Goal: Task Accomplishment & Management: Complete application form

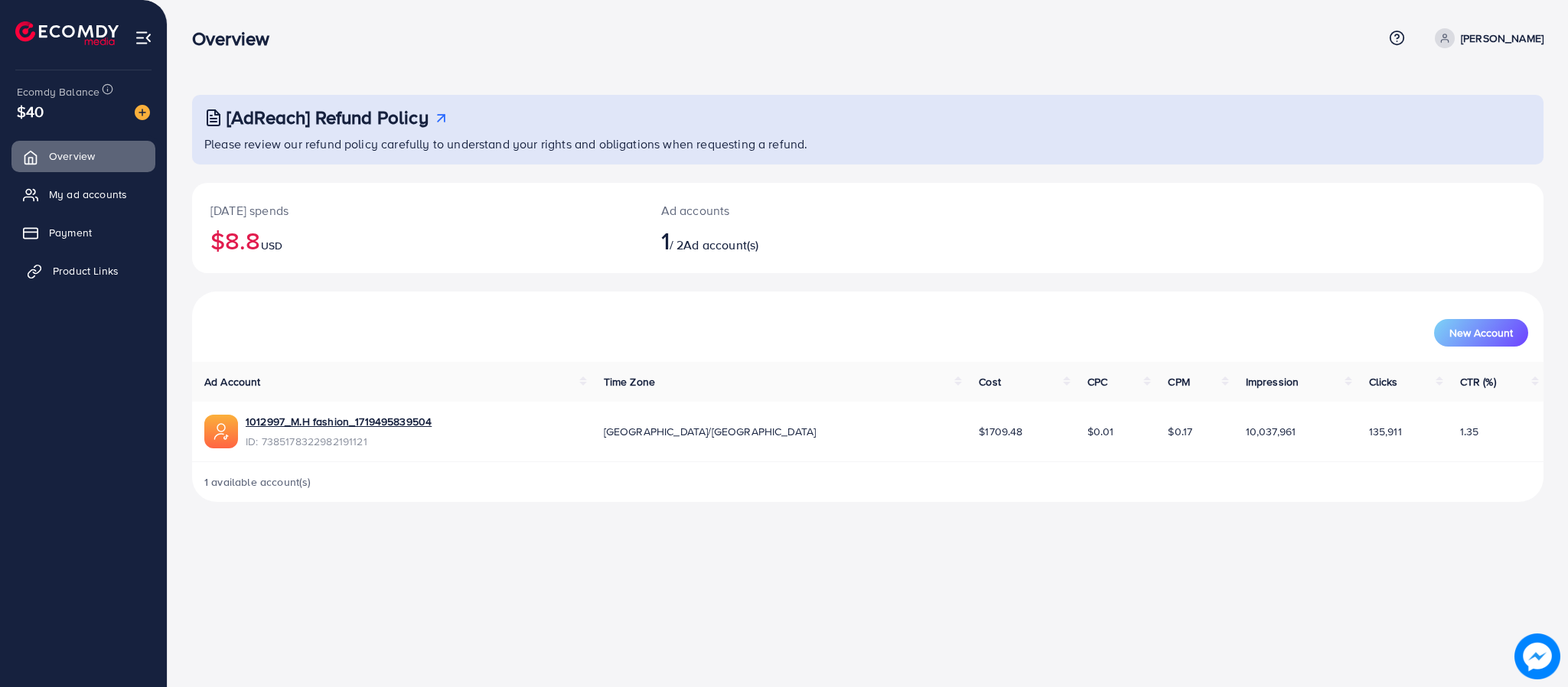
click at [117, 269] on span "Product Links" at bounding box center [86, 271] width 66 height 15
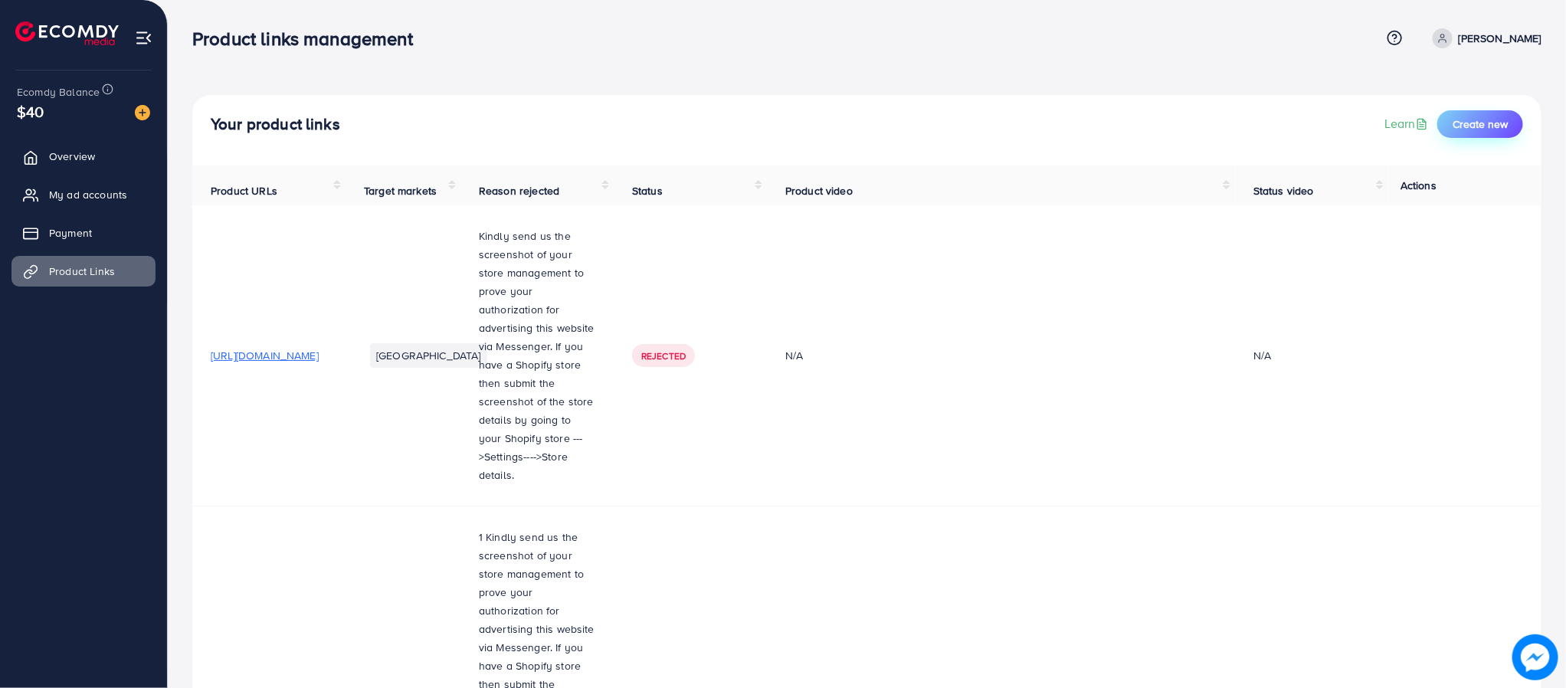
click at [1474, 126] on span "Create new" at bounding box center [1479, 123] width 55 height 15
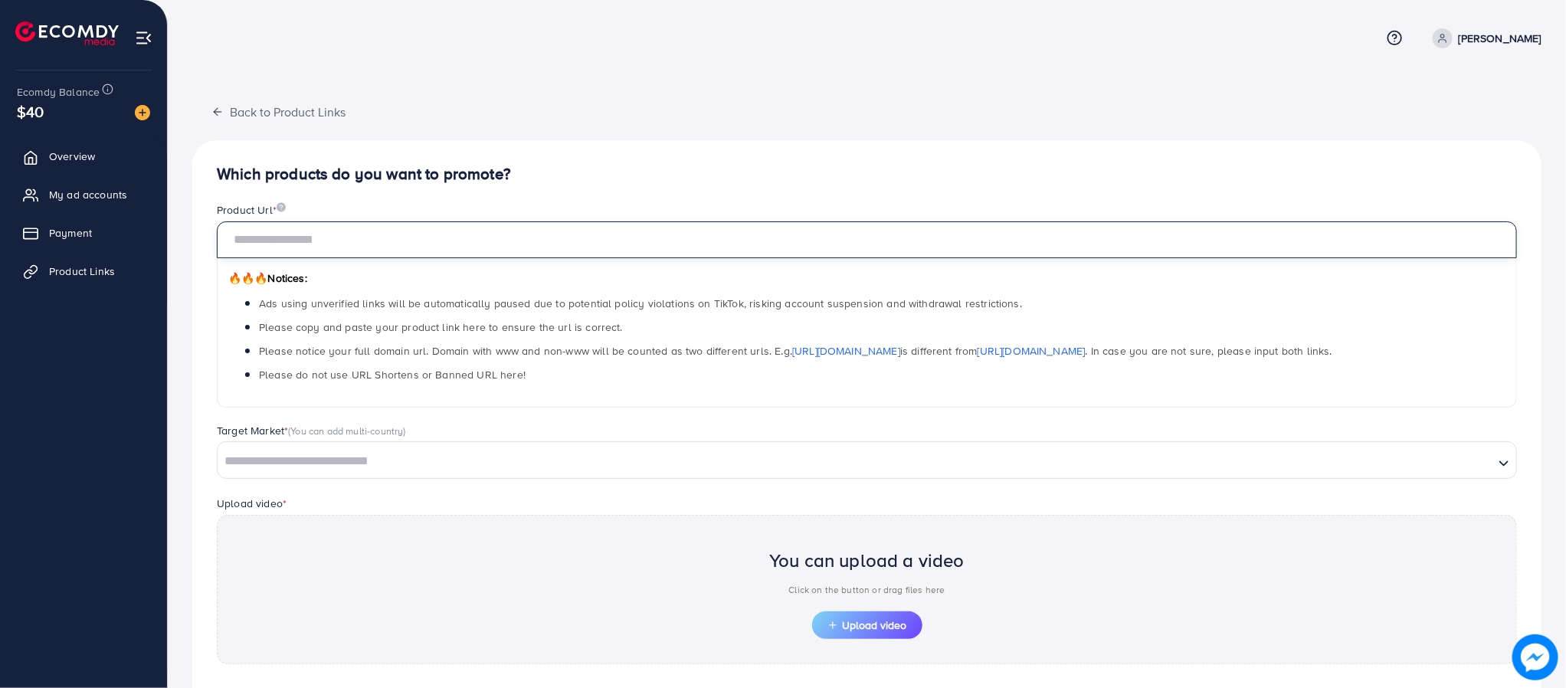
click at [398, 244] on input "text" at bounding box center [867, 239] width 1300 height 37
paste input "**********"
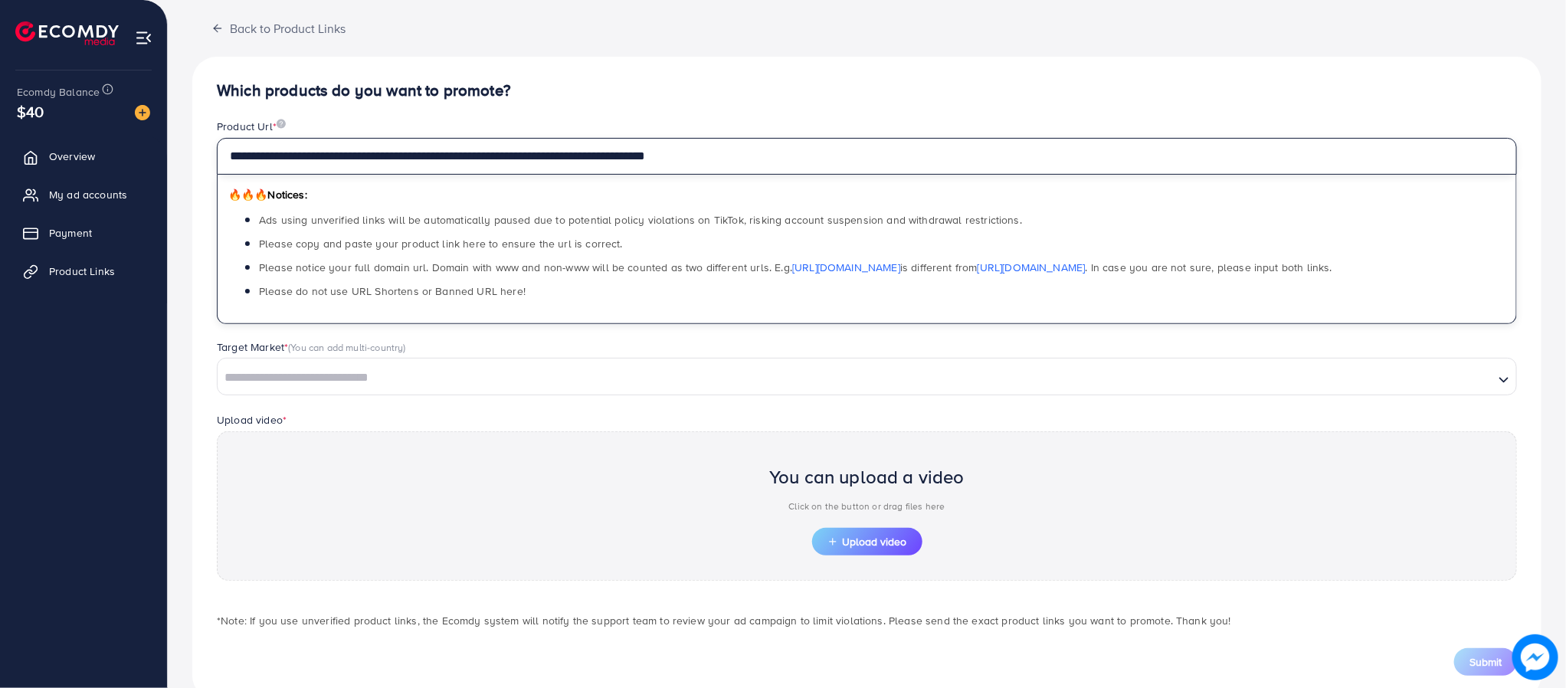
scroll to position [124, 0]
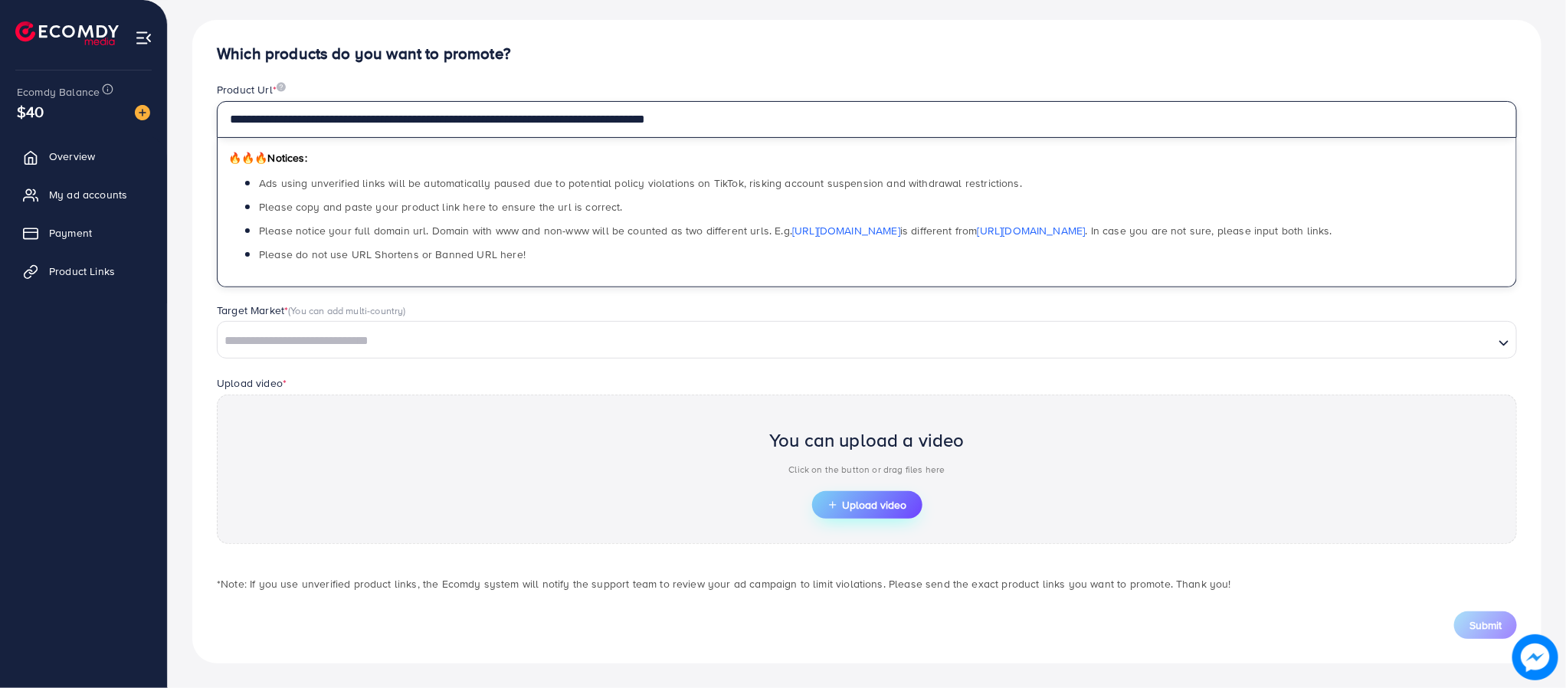
type input "**********"
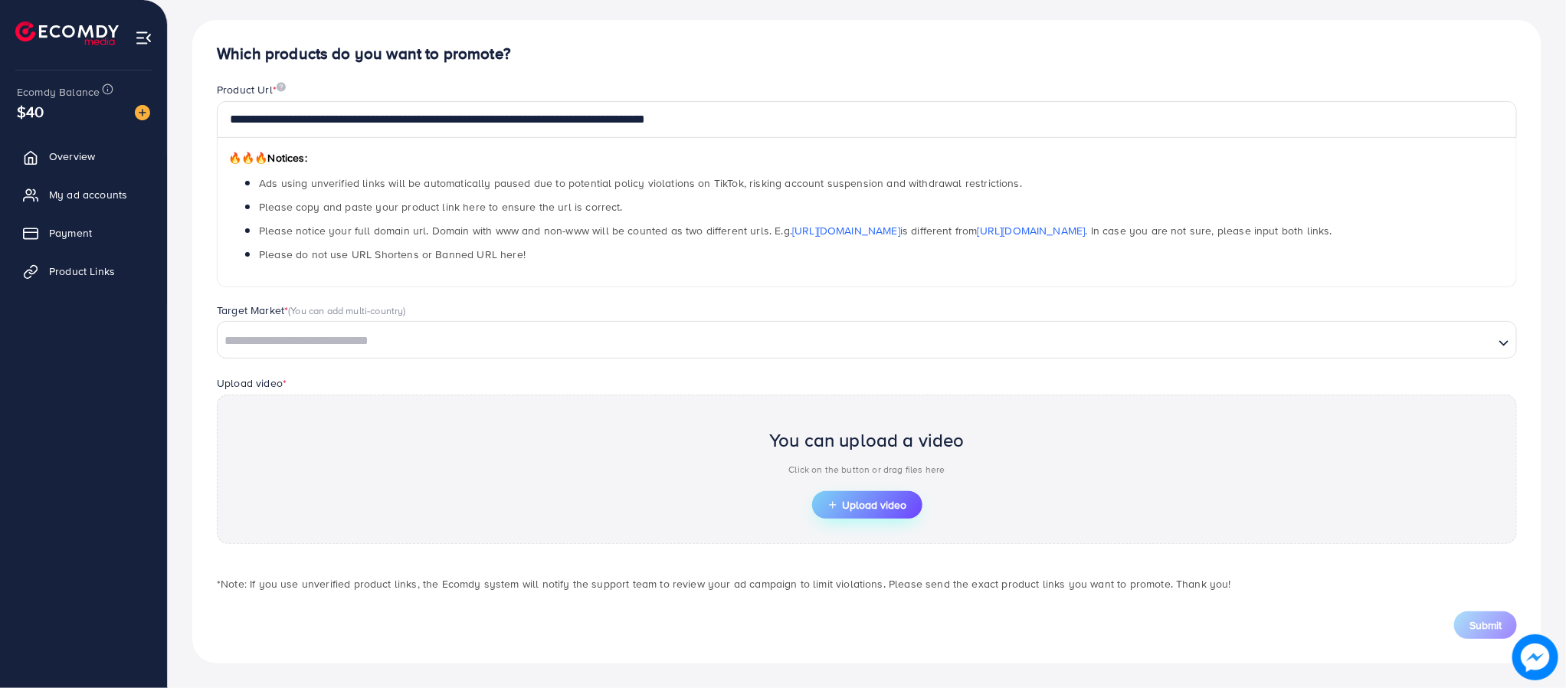
click at [837, 497] on button "Upload video" at bounding box center [867, 505] width 110 height 28
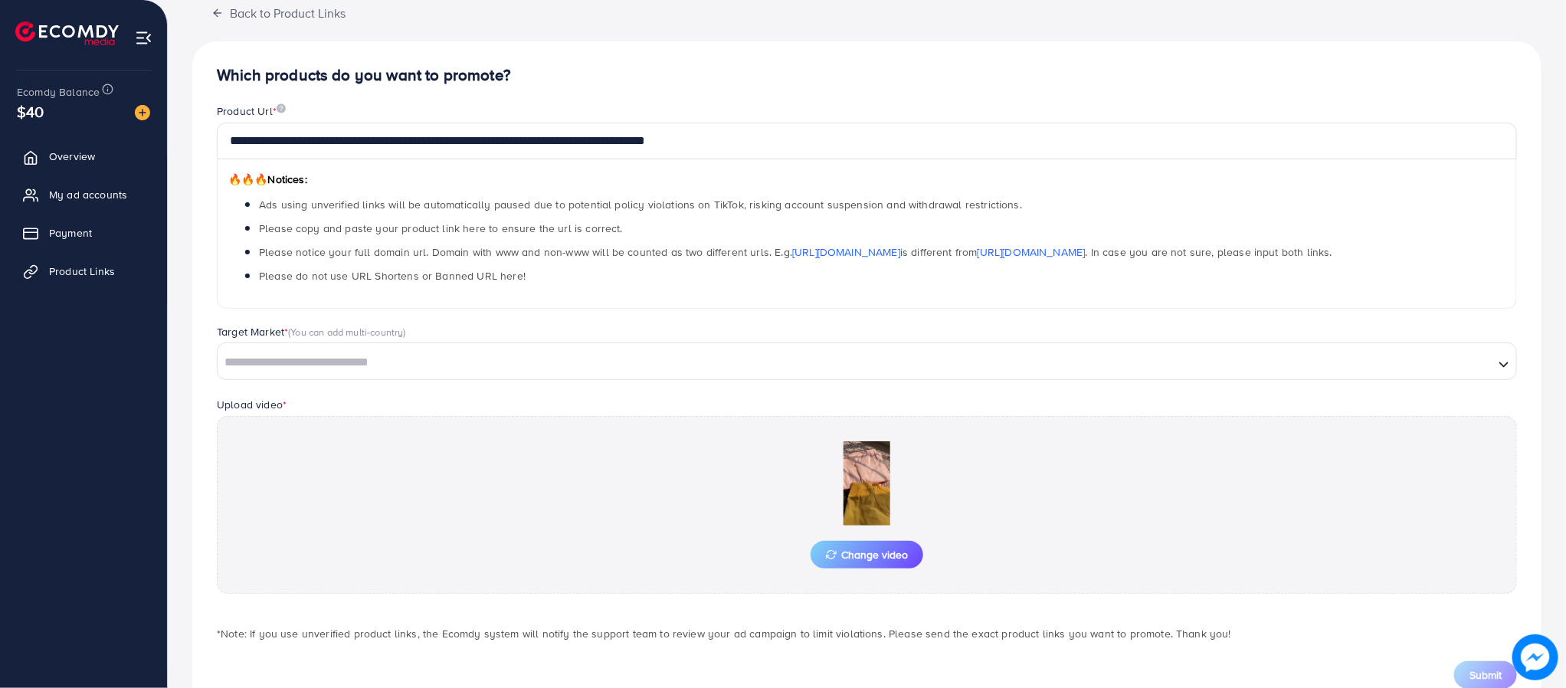
scroll to position [152, 0]
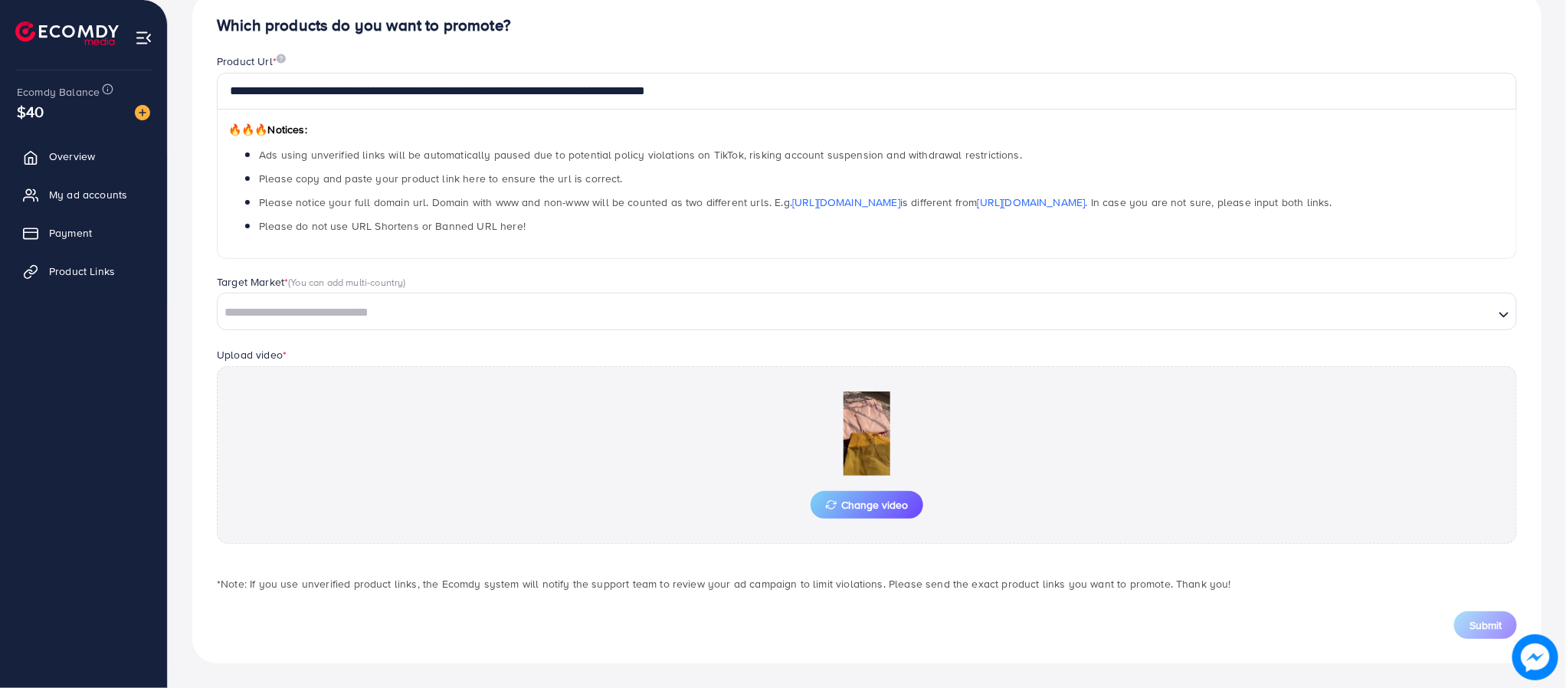
click at [385, 313] on input "Search for option" at bounding box center [855, 313] width 1273 height 24
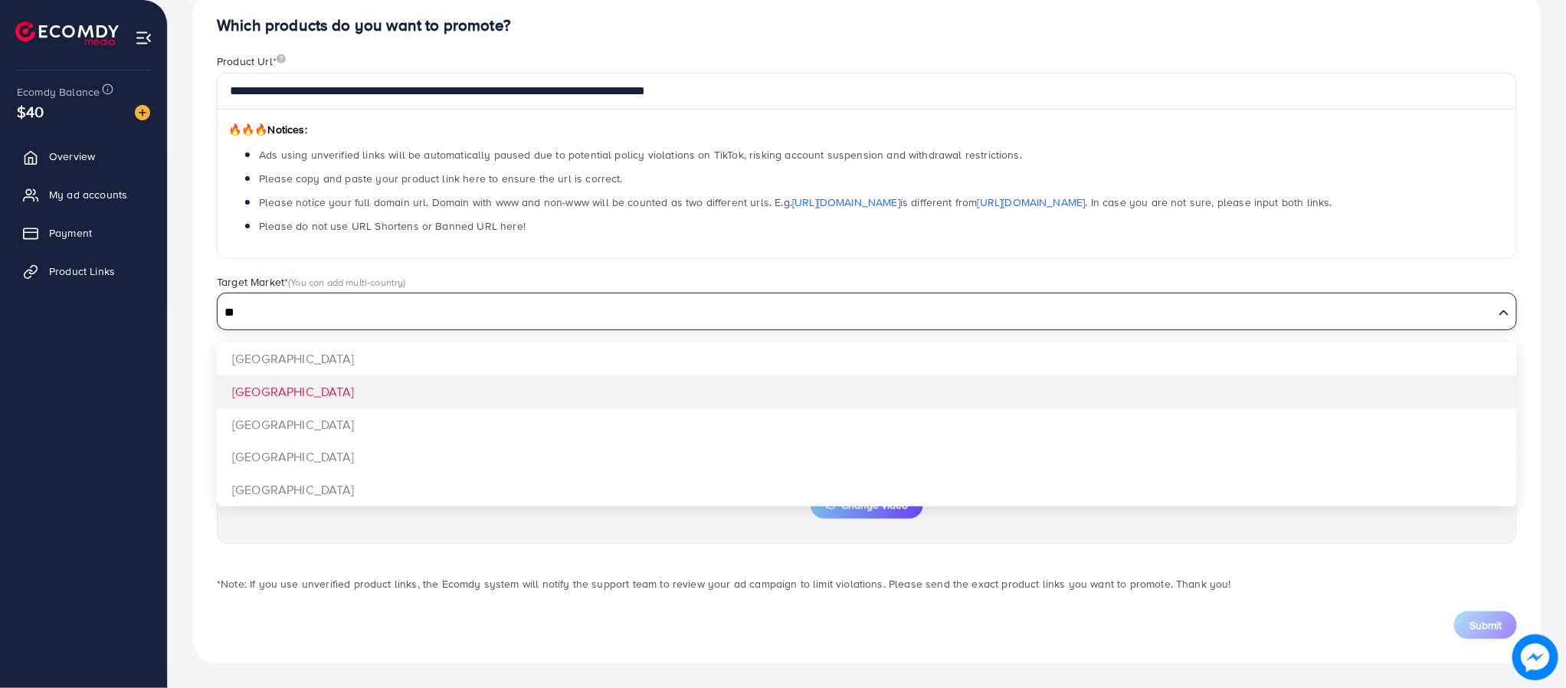
type input "**"
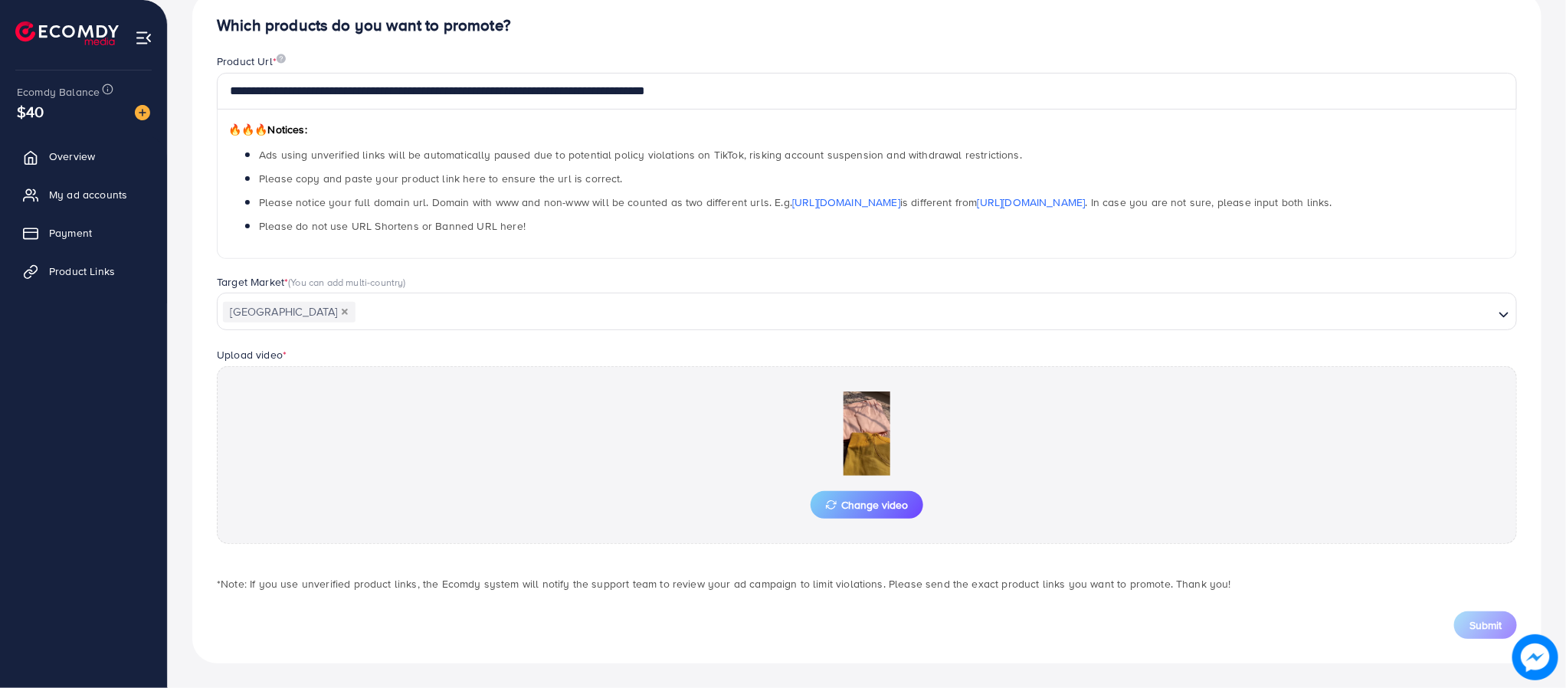
click at [339, 384] on div "**********" at bounding box center [866, 328] width 1349 height 672
click at [1465, 624] on button "Submit" at bounding box center [1485, 625] width 63 height 28
click at [1494, 616] on button "Submit" at bounding box center [1485, 625] width 63 height 28
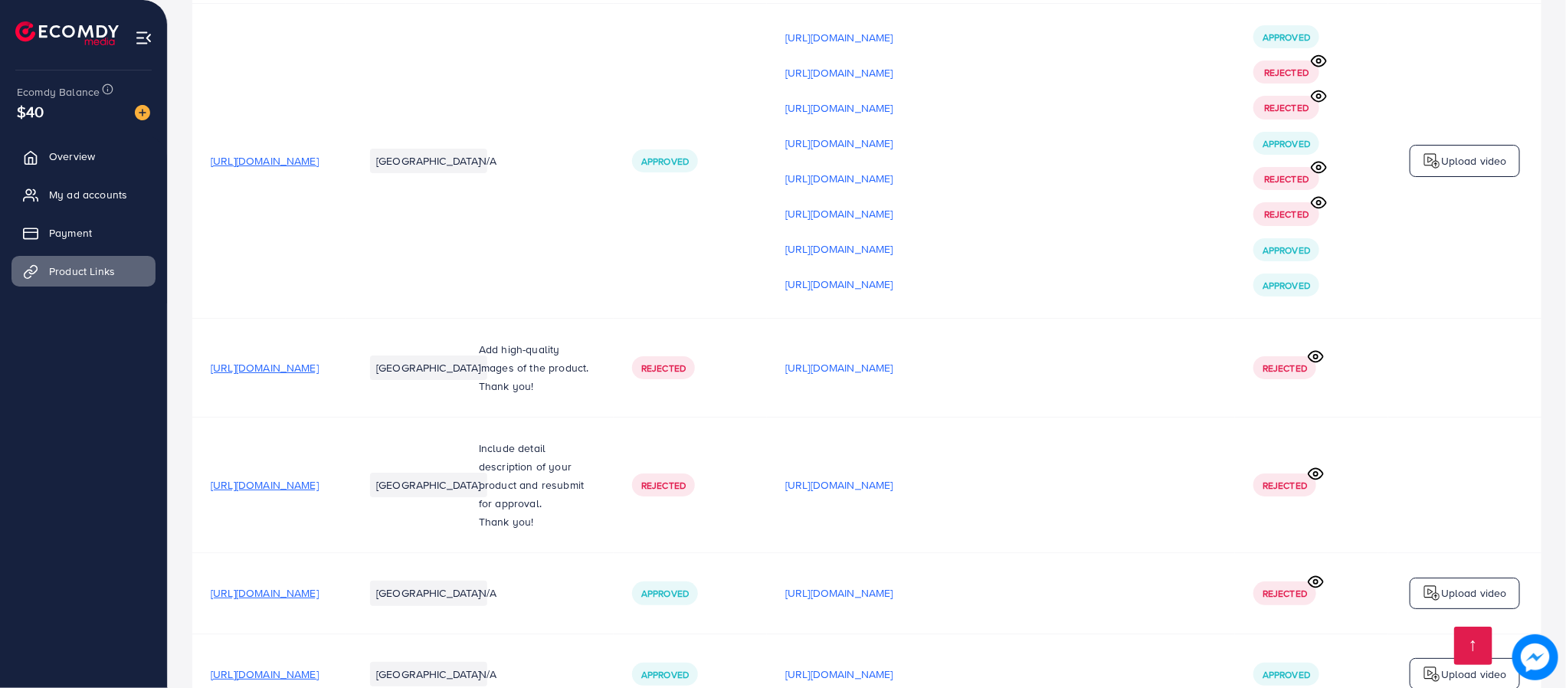
scroll to position [2981, 0]
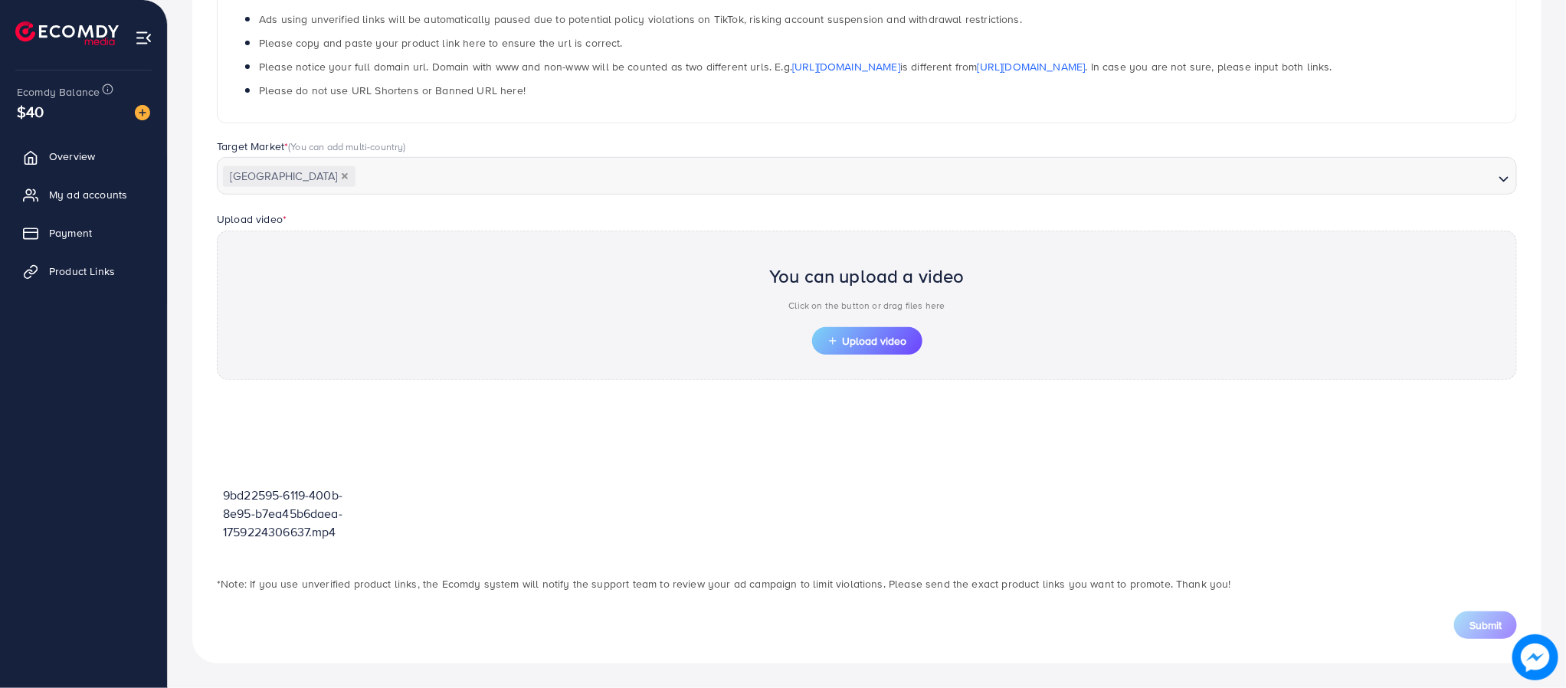
scroll to position [287, 0]
click at [899, 341] on span "Upload video" at bounding box center [867, 341] width 80 height 11
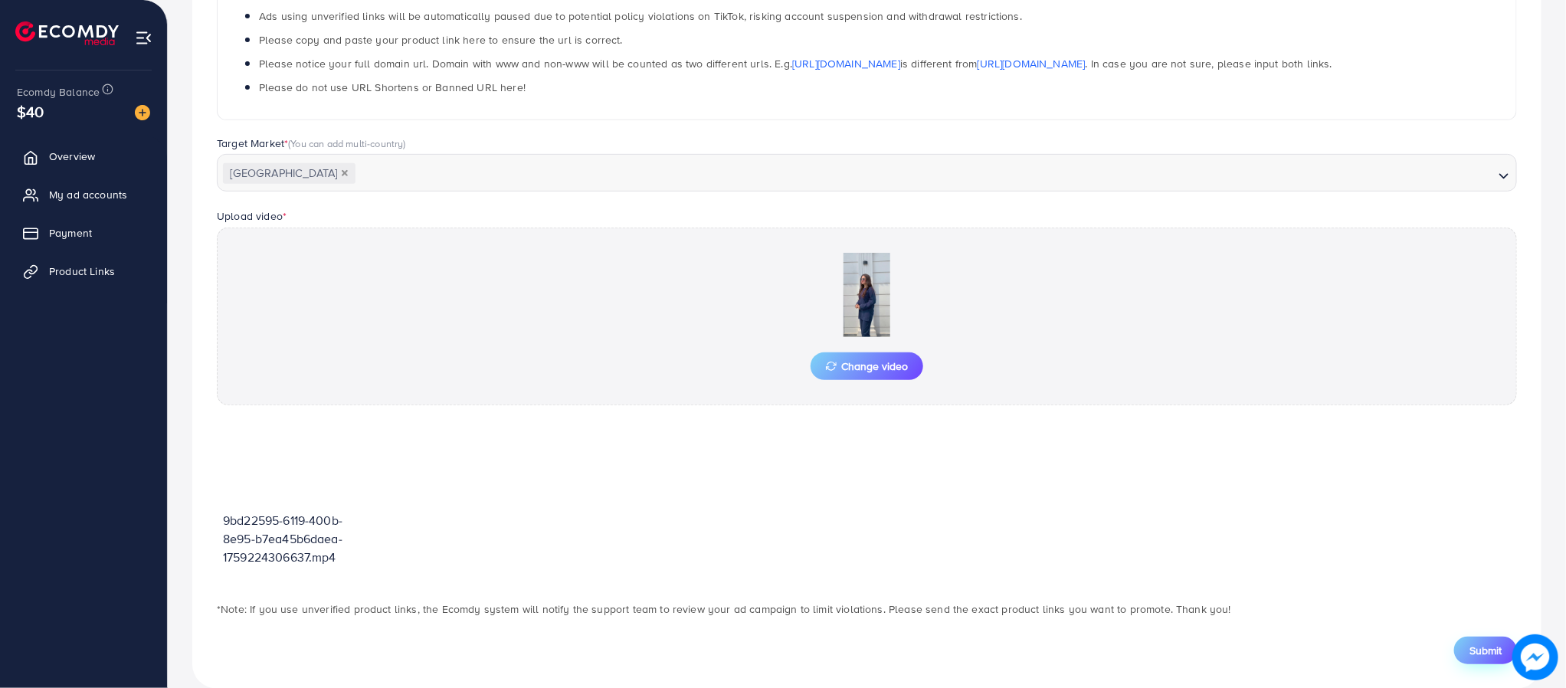
click at [1472, 658] on span "Submit" at bounding box center [1485, 650] width 32 height 15
click at [1481, 657] on span "Submit" at bounding box center [1485, 650] width 32 height 15
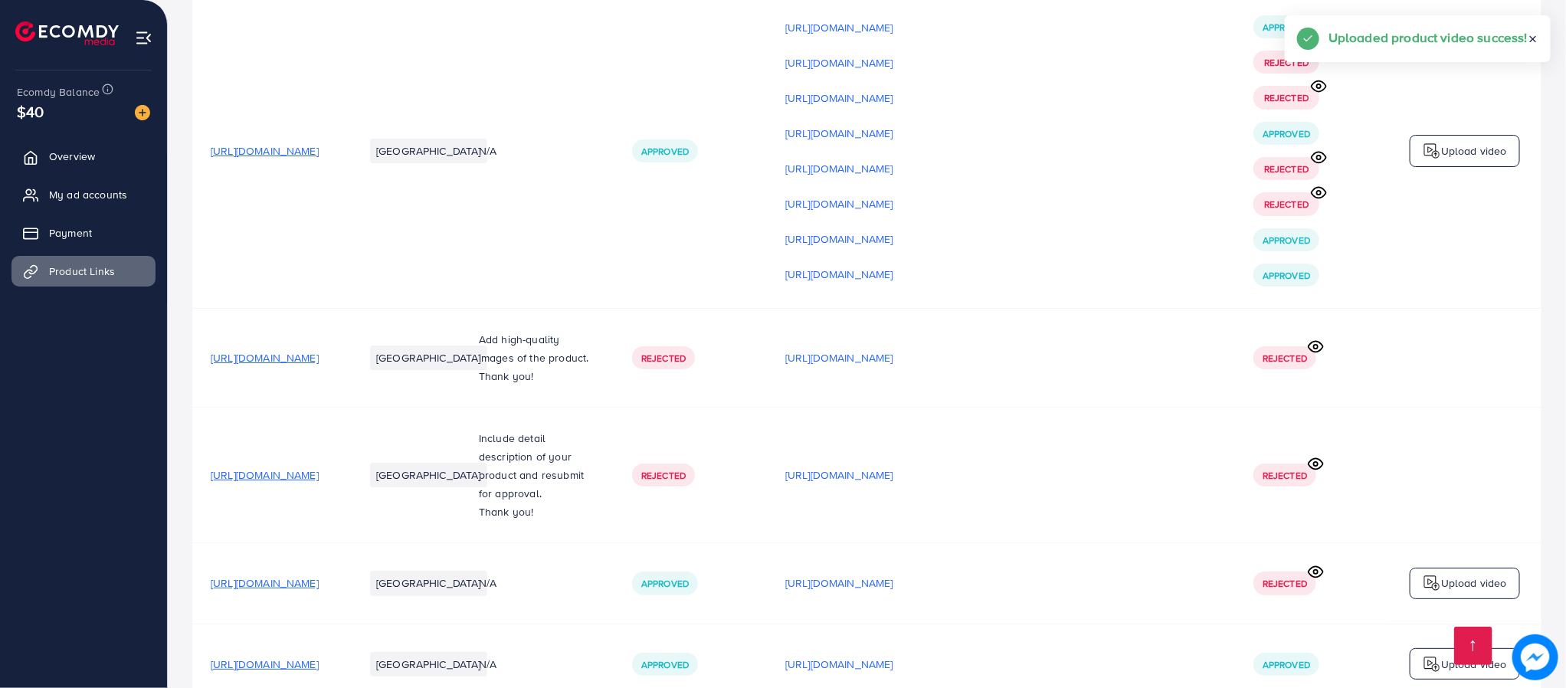
scroll to position [3002, 0]
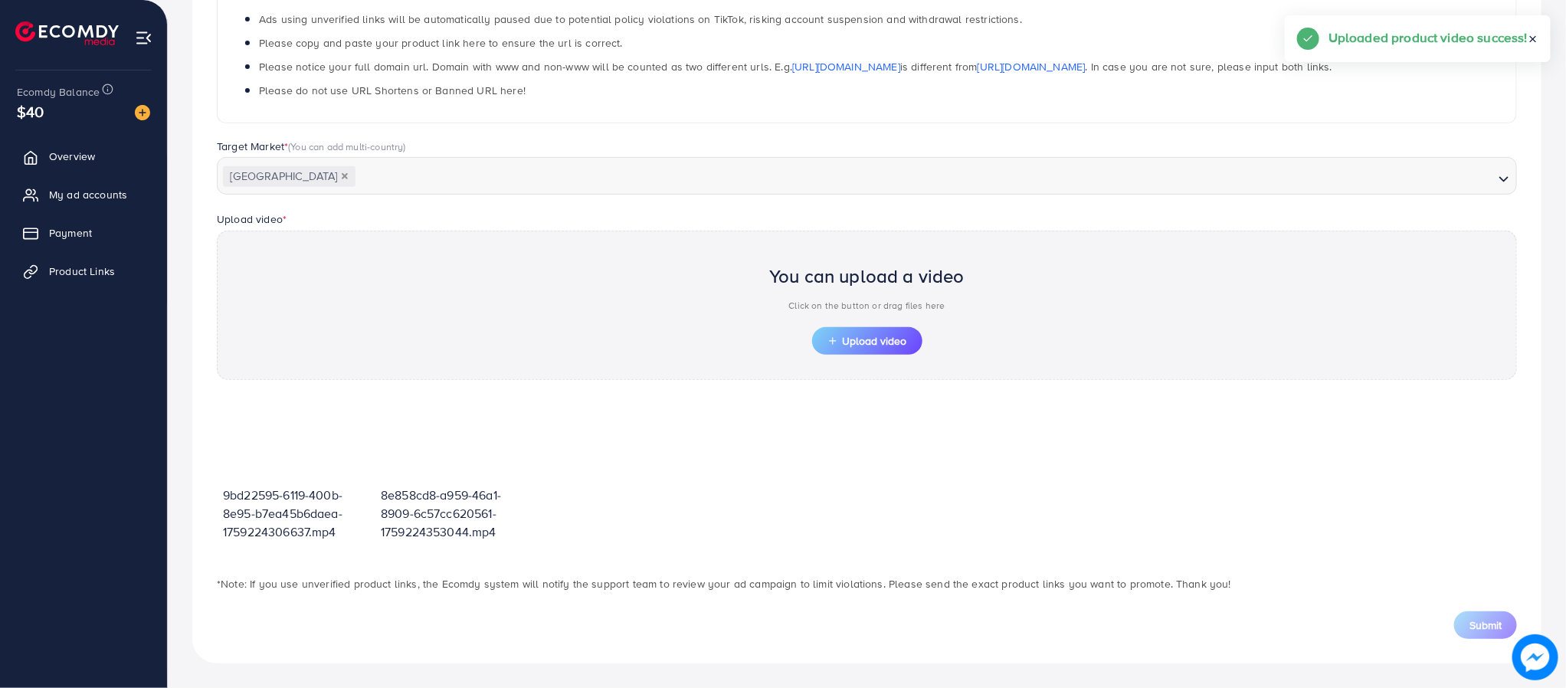
scroll to position [287, 0]
click at [873, 352] on button "Upload video" at bounding box center [867, 341] width 110 height 28
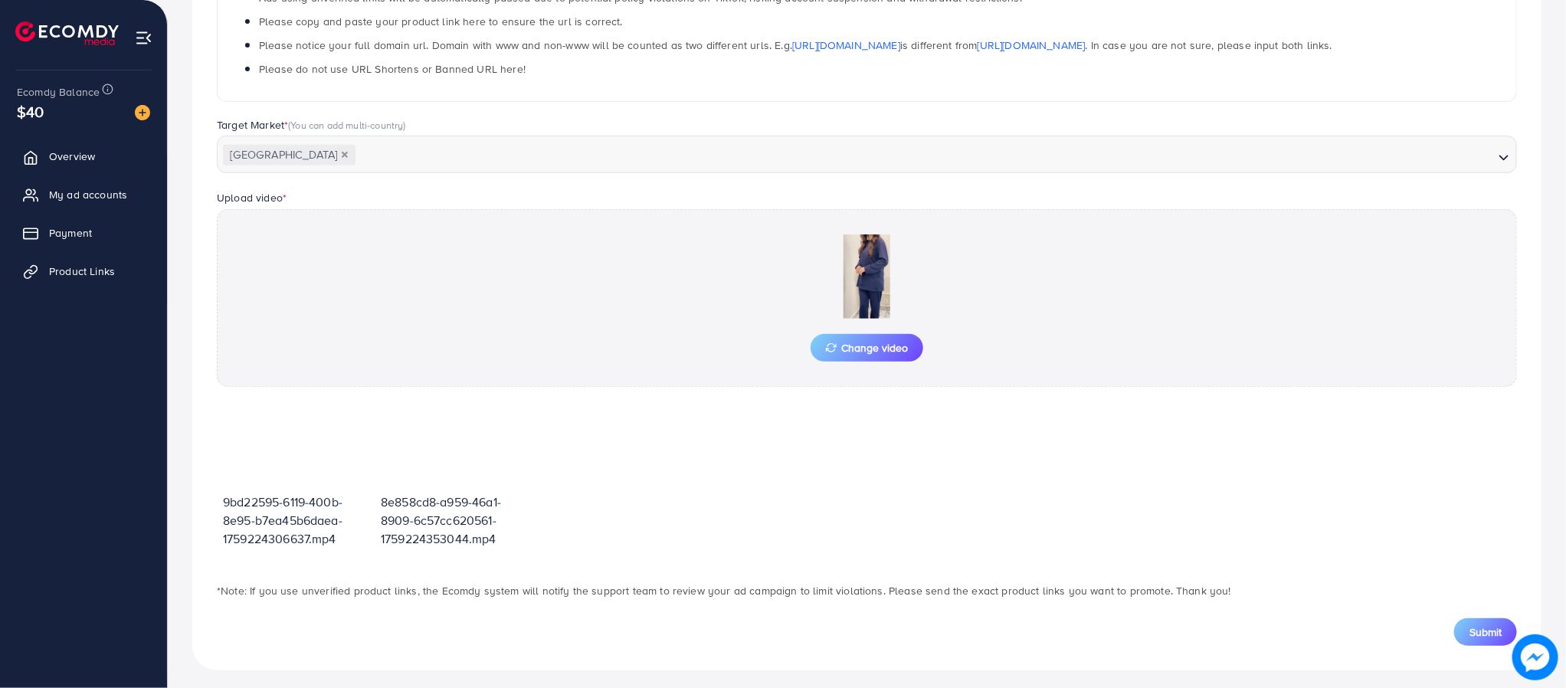
scroll to position [316, 0]
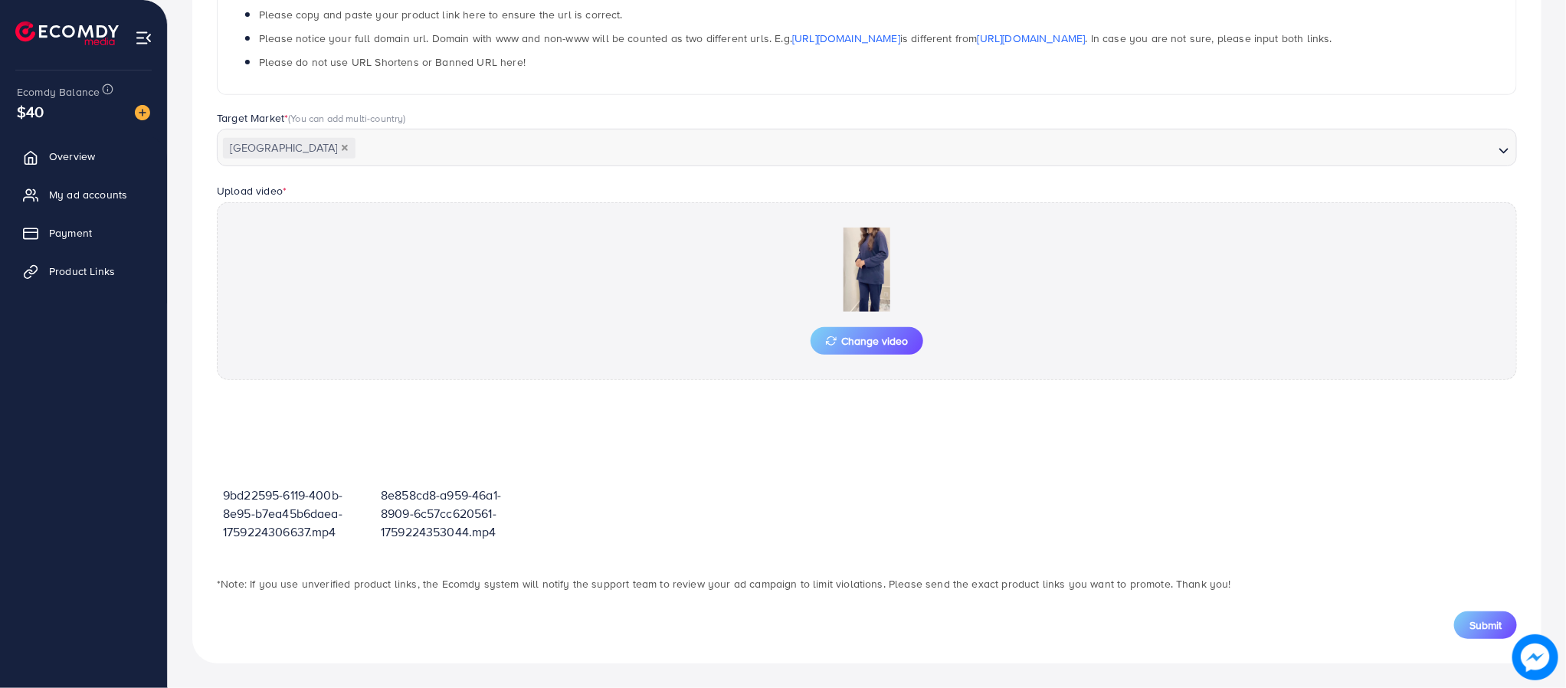
click at [1467, 633] on button "Submit" at bounding box center [1485, 625] width 63 height 28
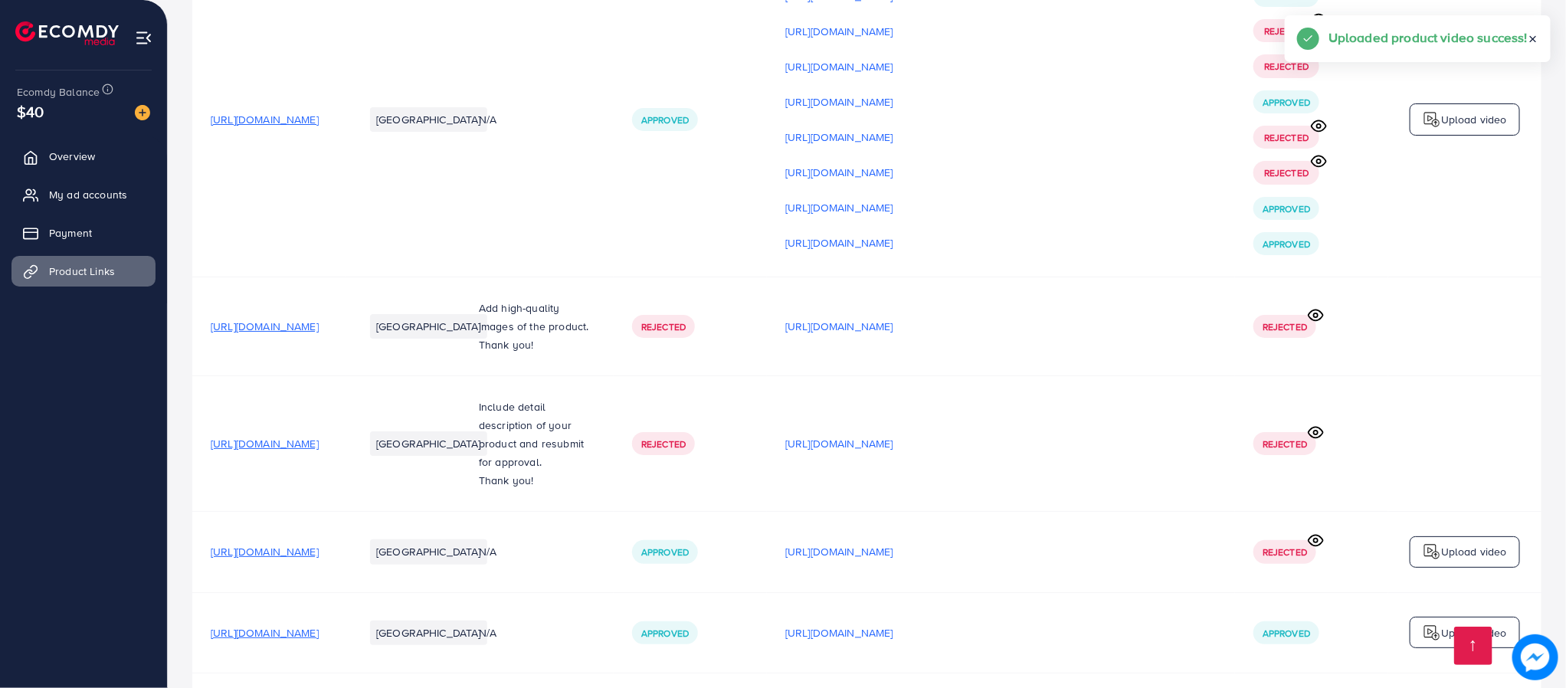
scroll to position [3038, 0]
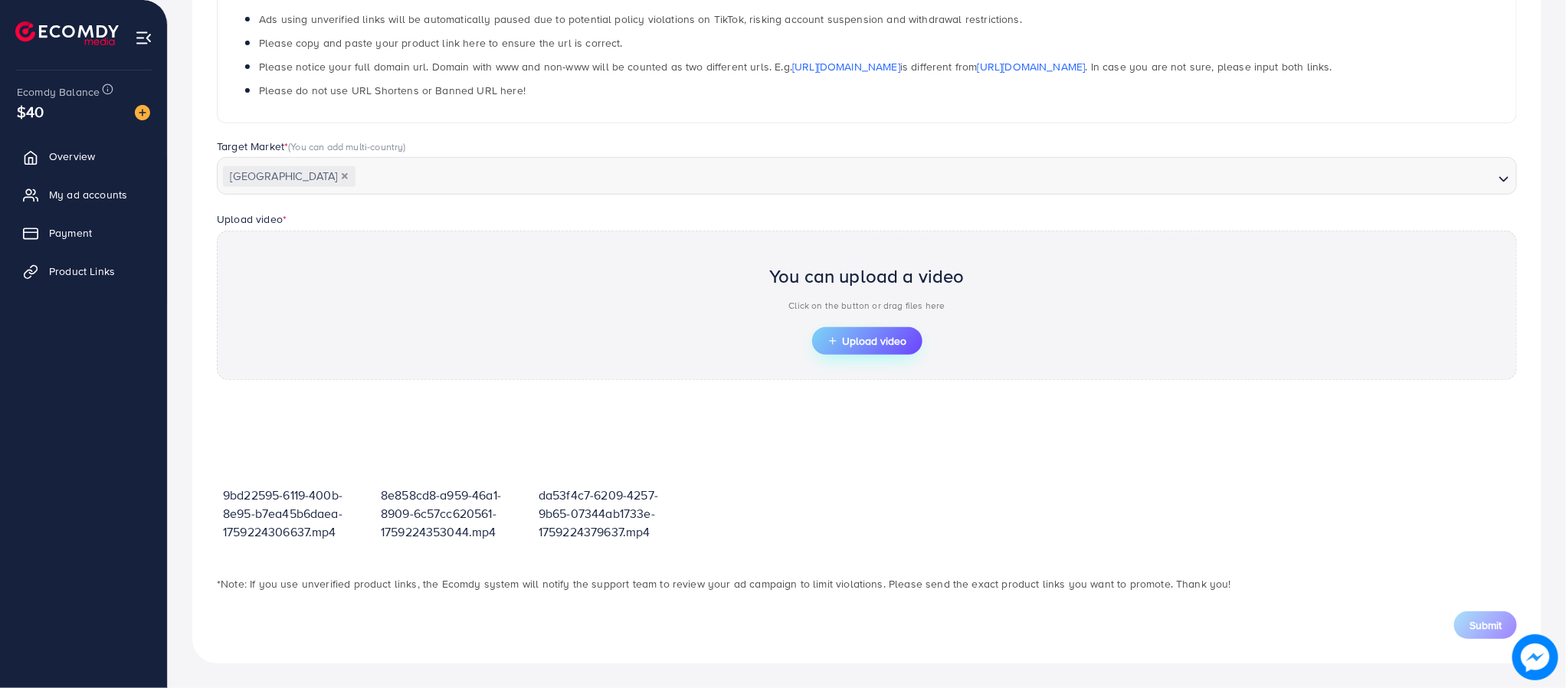
click at [867, 345] on span "Upload video" at bounding box center [867, 341] width 80 height 11
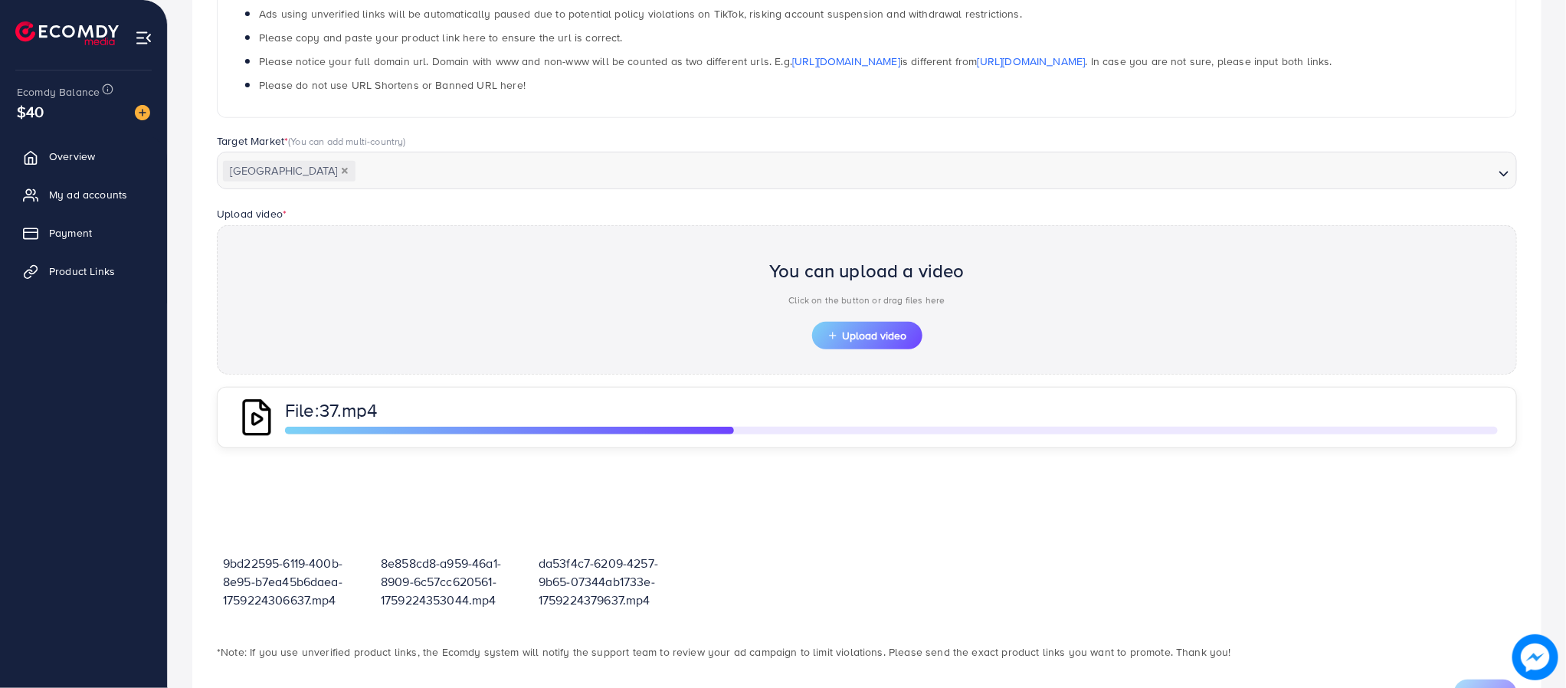
scroll to position [362, 0]
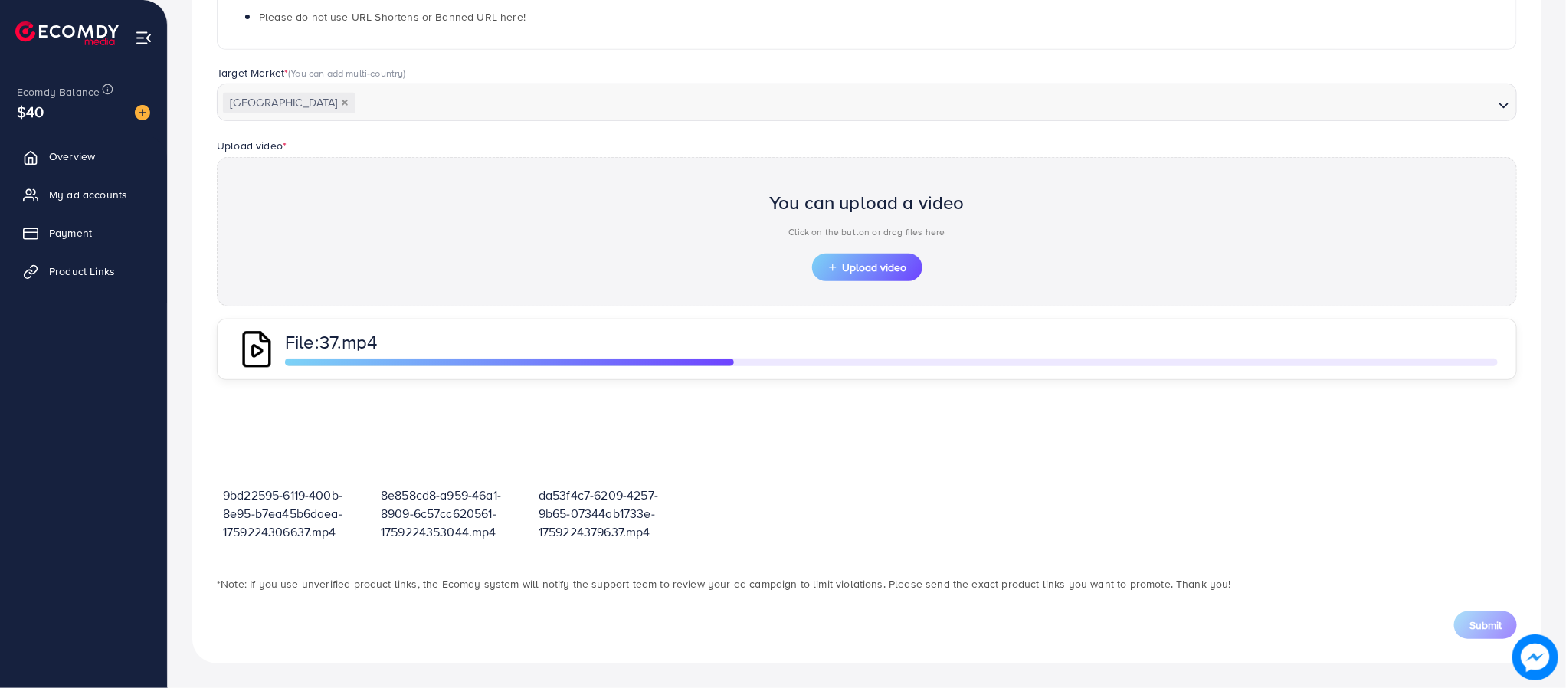
click at [1292, 529] on div "9bd22595-6119-400b-8e95-b7ea45b6daea-1759224306637.mp4 8e858cd8-a959-46a1-8909-…" at bounding box center [867, 477] width 1300 height 164
click at [915, 265] on button "Upload video" at bounding box center [867, 268] width 110 height 28
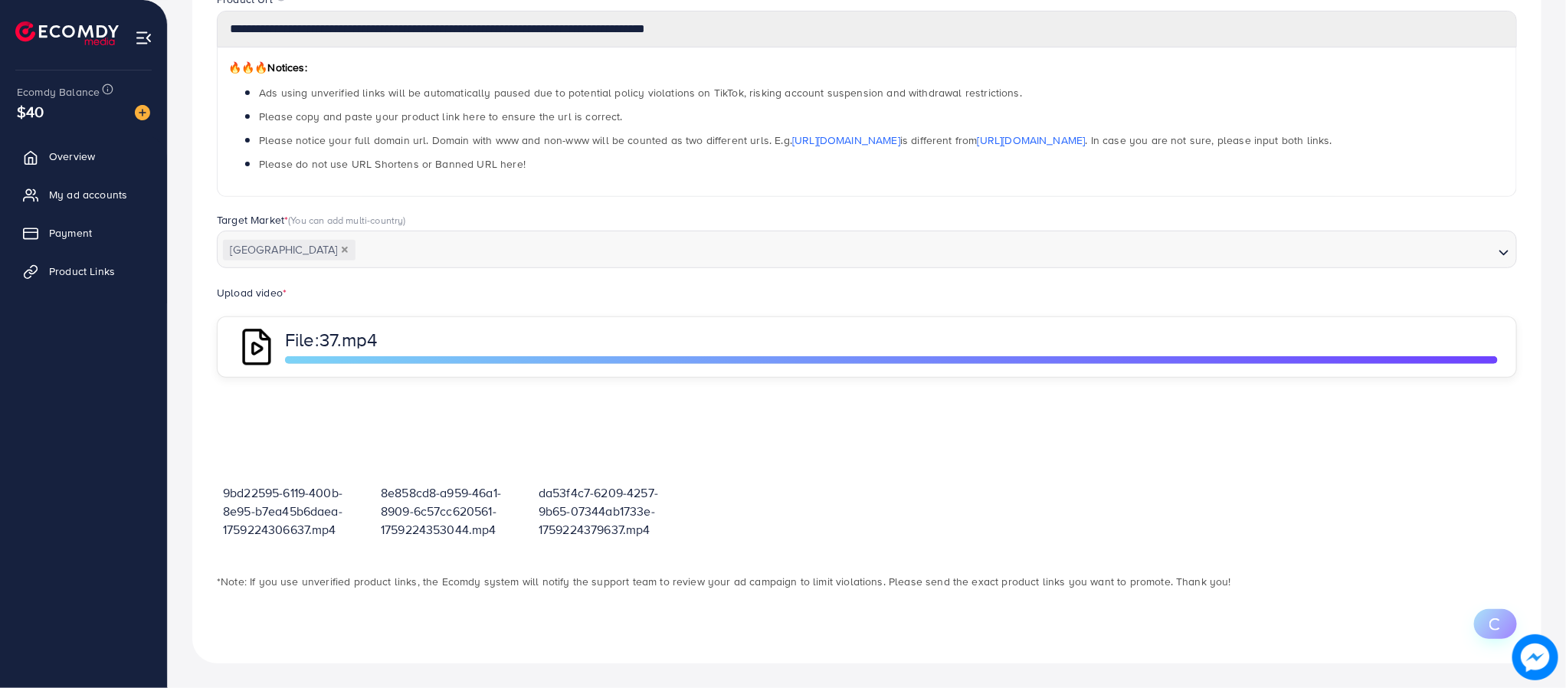
scroll to position [316, 0]
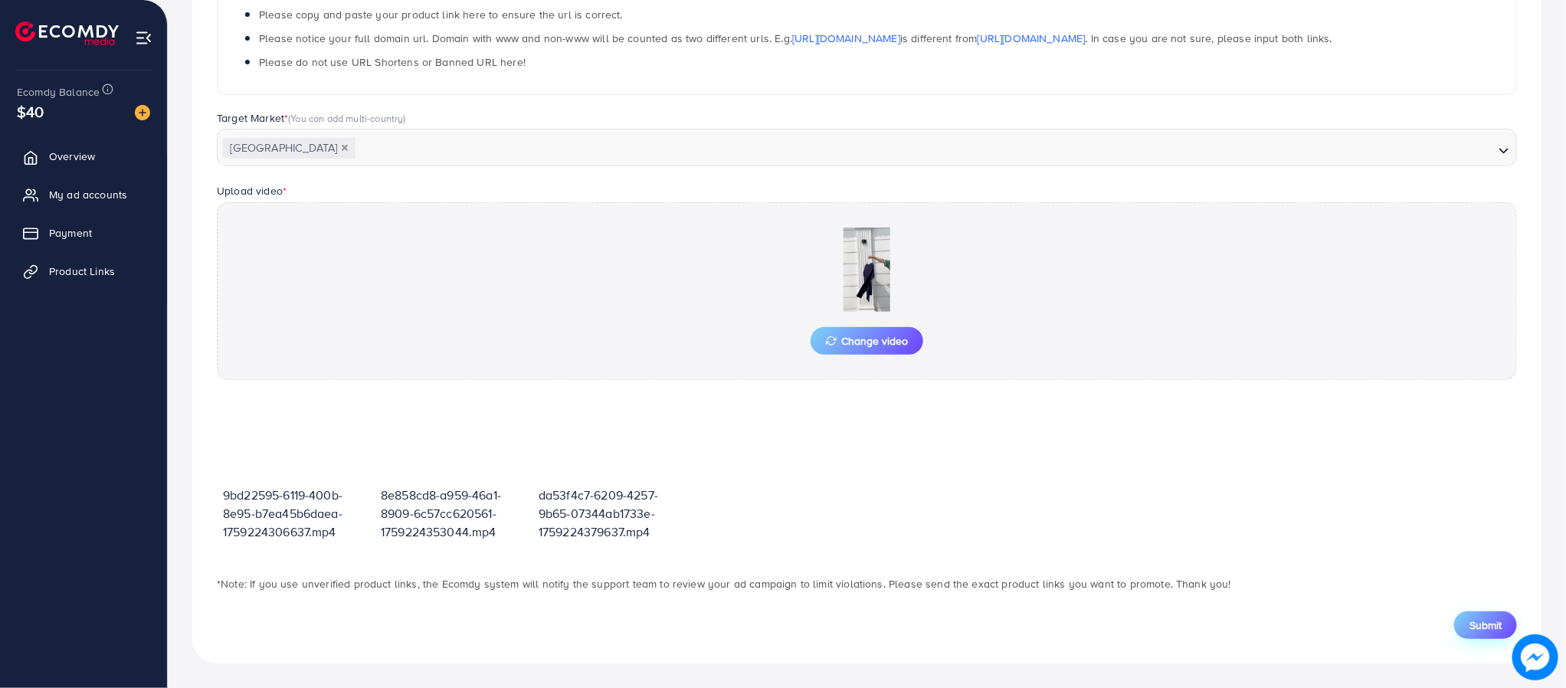
click at [1490, 627] on span "Submit" at bounding box center [1485, 624] width 32 height 15
